Goal: Information Seeking & Learning: Find specific fact

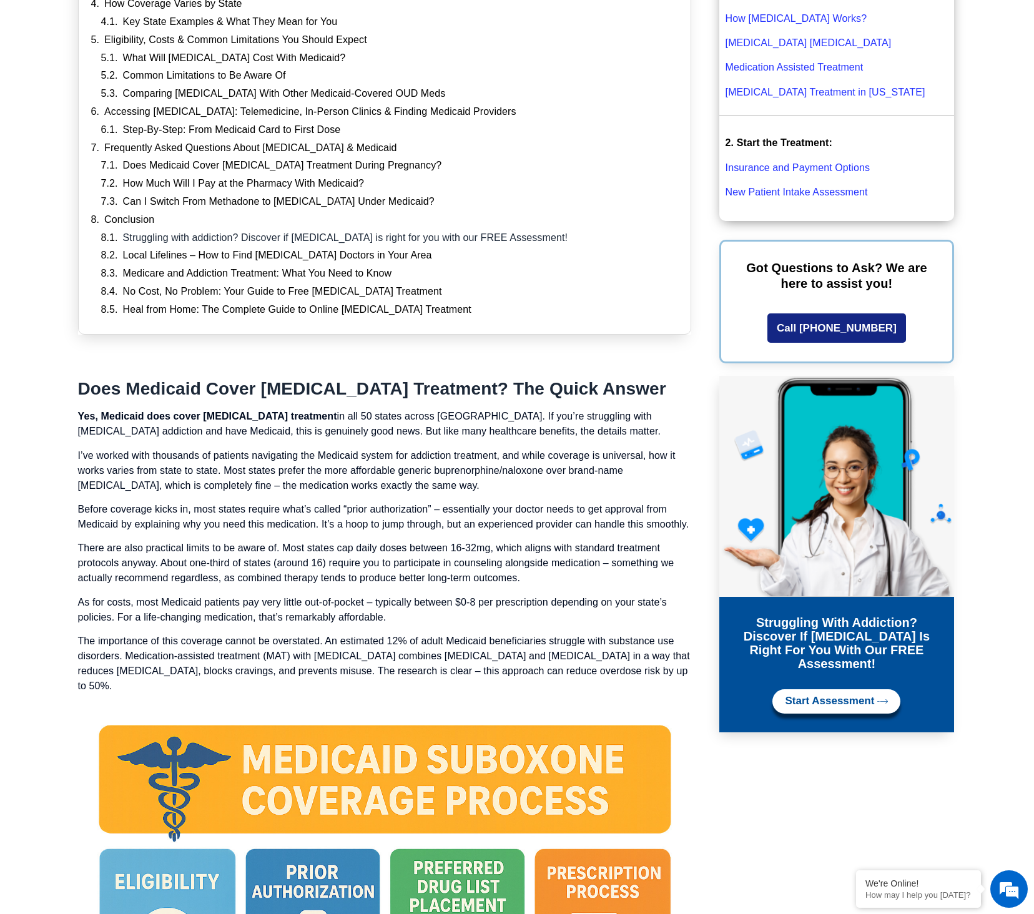
scroll to position [500, 0]
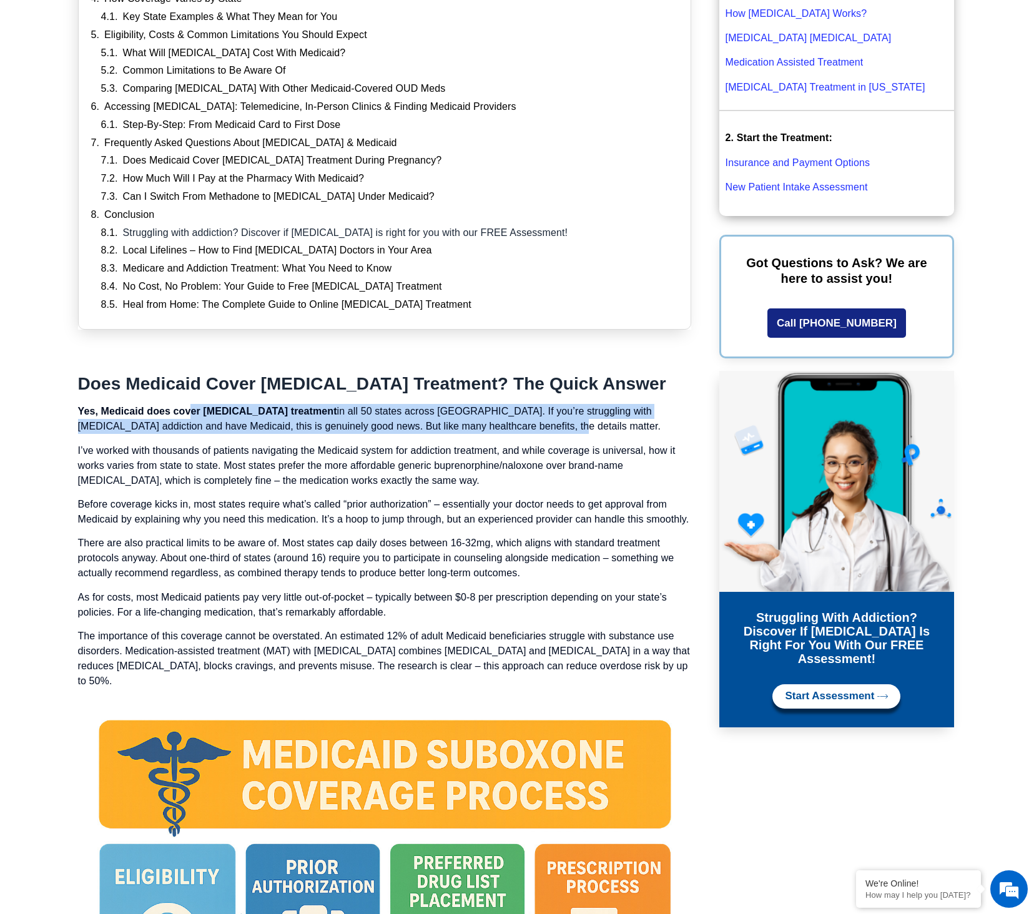
drag, startPoint x: 189, startPoint y: 409, endPoint x: 598, endPoint y: 430, distance: 410.2
click at [598, 430] on p "Yes, Medicaid does cover [MEDICAL_DATA] treatment in all 50 states across [GEOG…" at bounding box center [384, 419] width 613 height 30
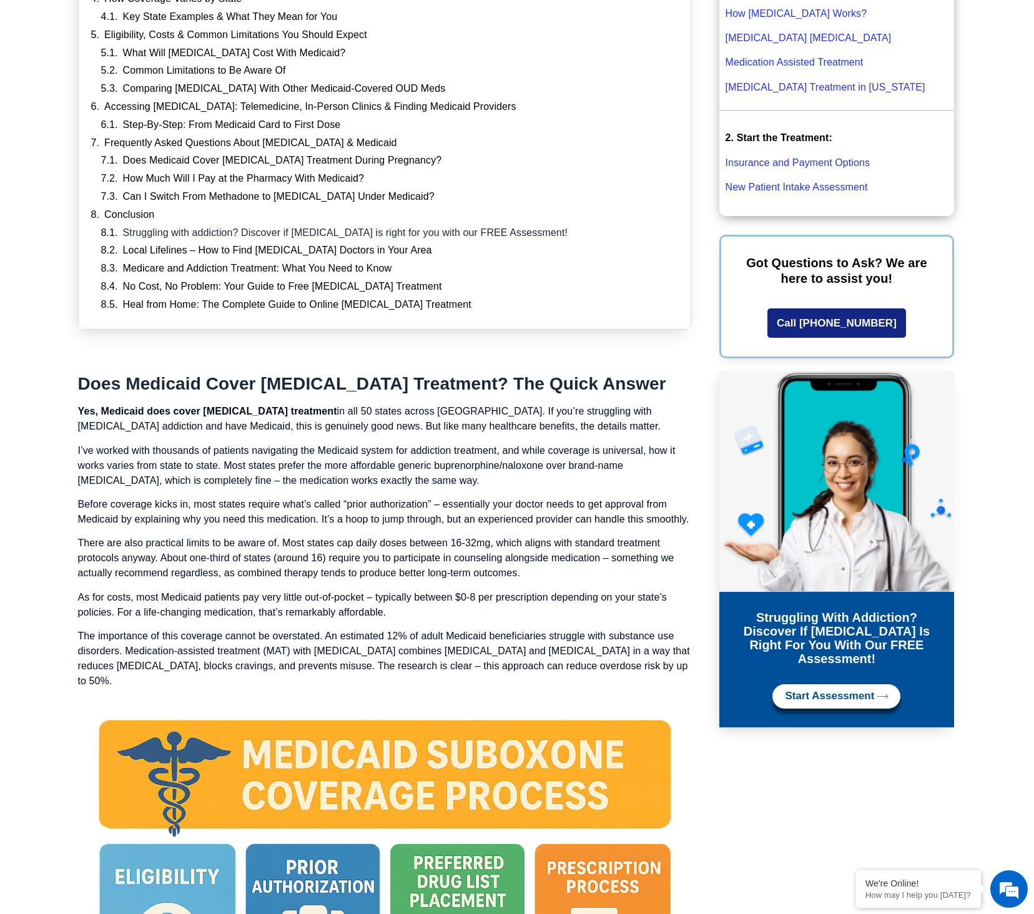
click at [462, 497] on p "Before coverage kicks in, most states require what’s called “prior authorizatio…" at bounding box center [384, 512] width 613 height 30
click at [342, 155] on link "Does Medicaid Cover [MEDICAL_DATA] Treatment During Pregnancy?" at bounding box center [282, 160] width 319 height 13
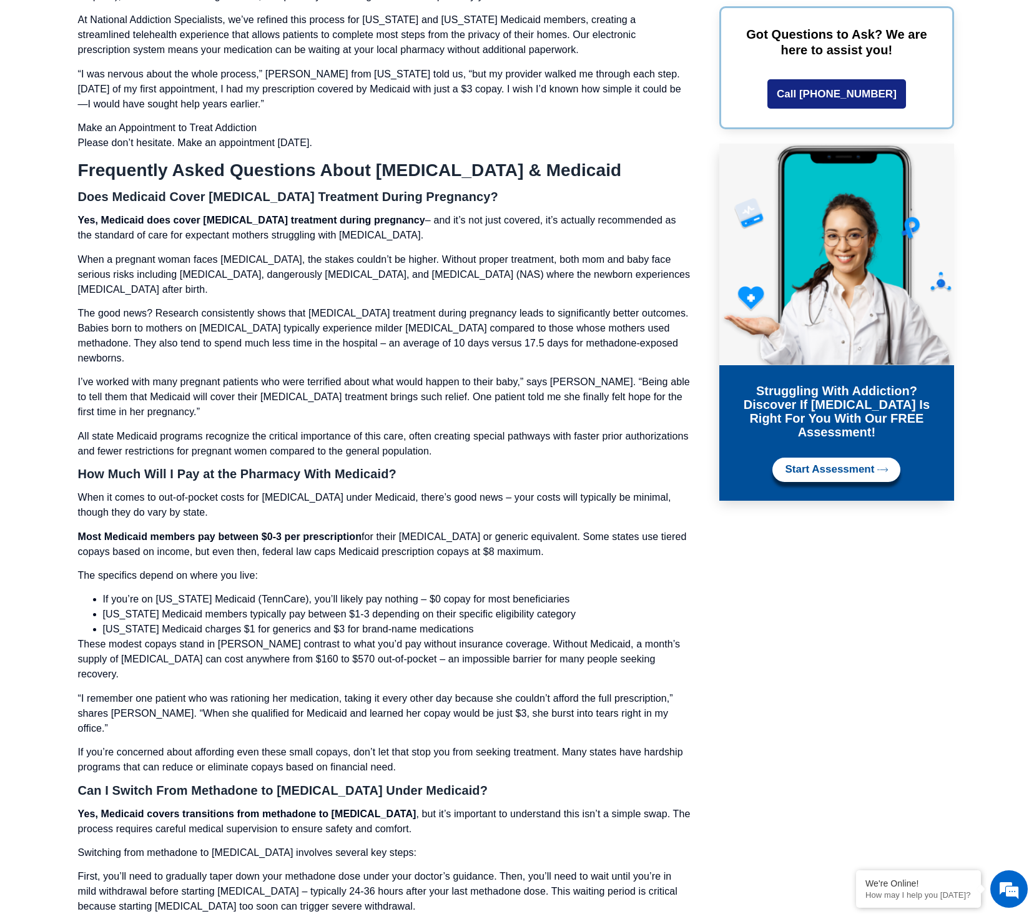
scroll to position [7823, 0]
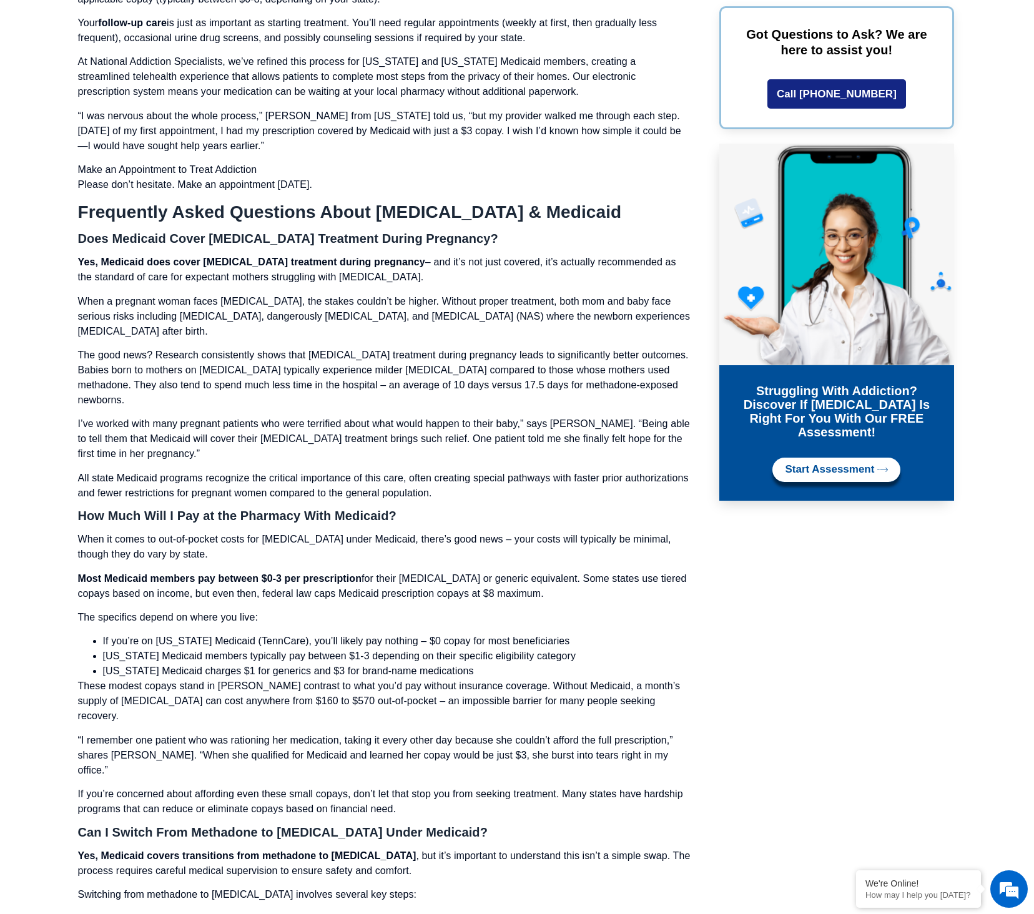
drag, startPoint x: 134, startPoint y: 216, endPoint x: 595, endPoint y: 228, distance: 461.7
click at [595, 255] on p "Yes, Medicaid does cover [MEDICAL_DATA] treatment during pregnancy – and it’s n…" at bounding box center [384, 270] width 613 height 30
click at [491, 294] on p "When a pregnant woman faces [MEDICAL_DATA], the stakes couldn’t be higher. With…" at bounding box center [384, 316] width 613 height 45
